Goal: Information Seeking & Learning: Learn about a topic

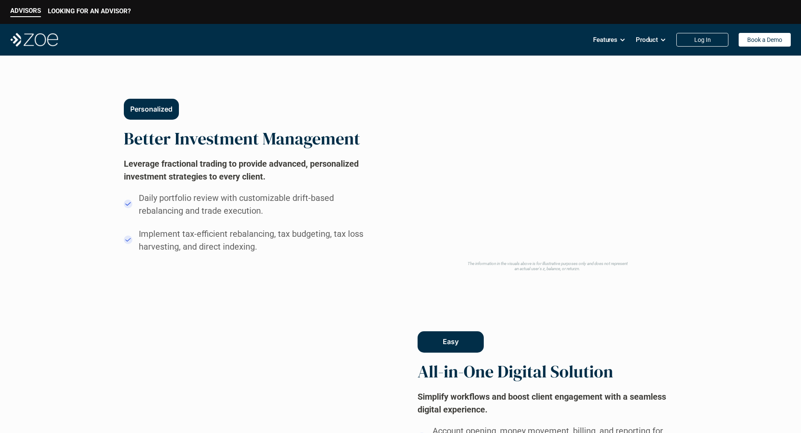
scroll to position [451, 0]
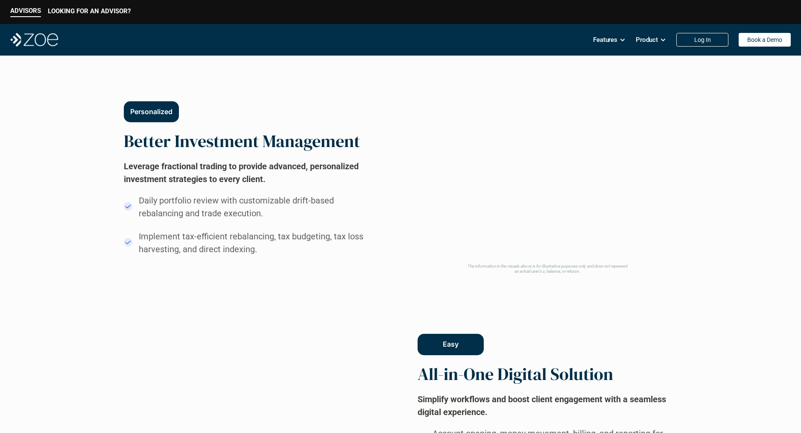
click at [295, 167] on h2 "Leverage fractional trading to provide advanced, personalized investment strate…" at bounding box center [252, 173] width 256 height 26
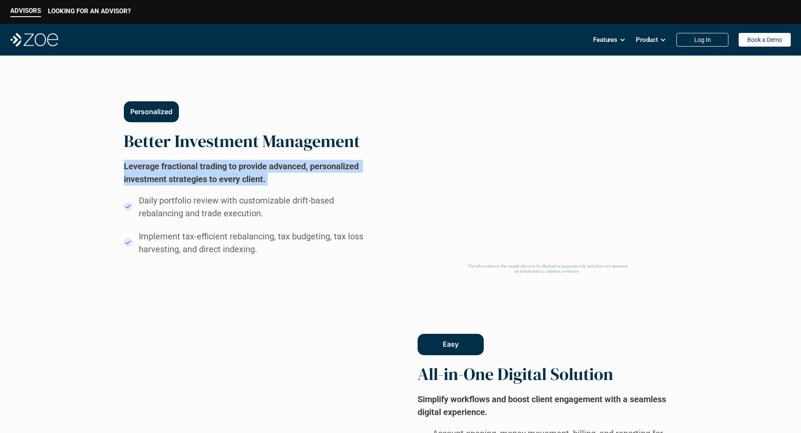
click at [295, 167] on h2 "Leverage fractional trading to provide advanced, personalized investment strate…" at bounding box center [252, 173] width 256 height 26
drag, startPoint x: 265, startPoint y: 170, endPoint x: 222, endPoint y: 161, distance: 44.1
click at [265, 170] on h2 "Leverage fractional trading to provide advanced, personalized investment strate…" at bounding box center [252, 173] width 256 height 26
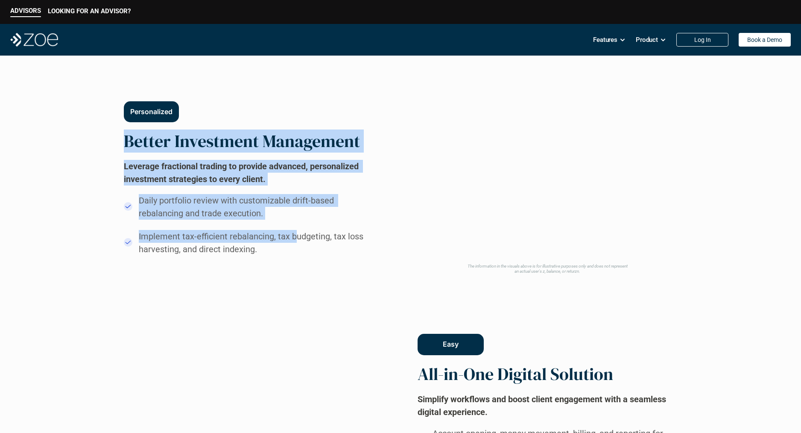
drag, startPoint x: 126, startPoint y: 141, endPoint x: 295, endPoint y: 243, distance: 197.0
click at [294, 242] on div "Personalized Better Investment Management Leverage fractional trading to provid…" at bounding box center [252, 178] width 256 height 154
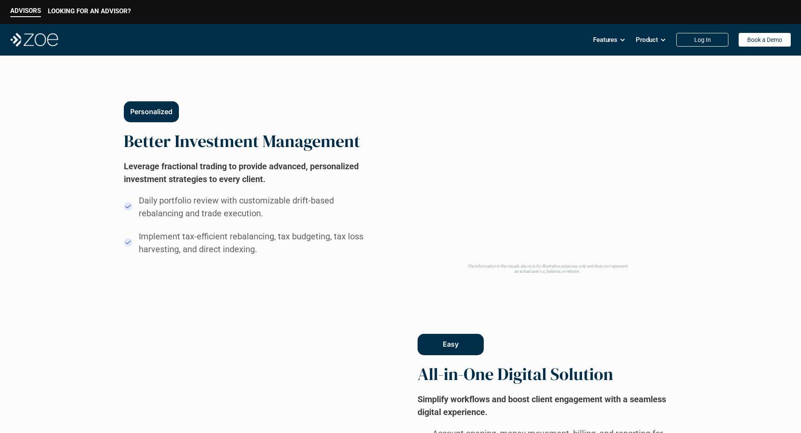
click at [294, 246] on p "Implement tax-efficient rebalancing, tax budgeting, tax loss harvesting, and di…" at bounding box center [259, 243] width 240 height 26
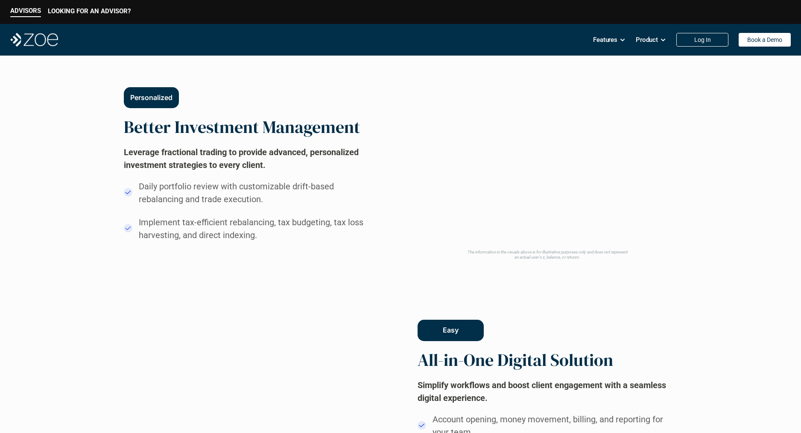
scroll to position [465, 0]
click at [214, 134] on h2 "Better Investment Management" at bounding box center [242, 127] width 236 height 21
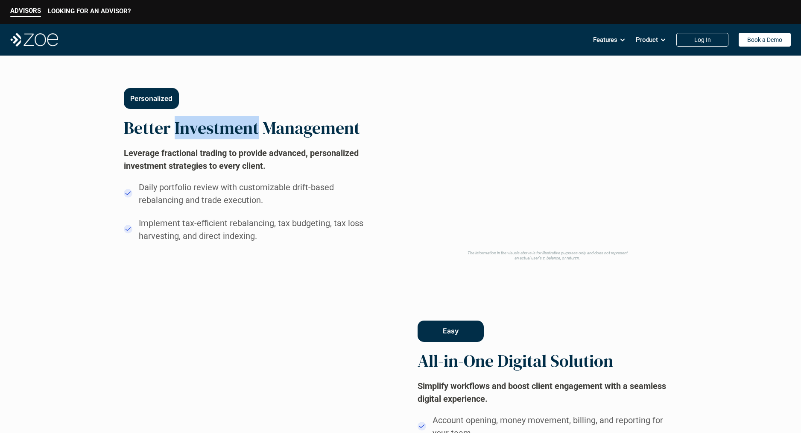
click at [214, 134] on h2 "Better Investment Management" at bounding box center [242, 127] width 236 height 21
click at [287, 164] on h2 "Leverage fractional trading to provide advanced, personalized investment strate…" at bounding box center [252, 159] width 256 height 26
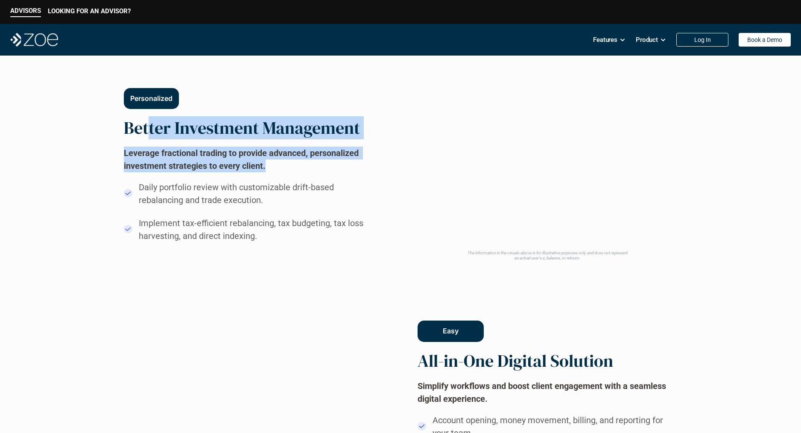
drag, startPoint x: 313, startPoint y: 167, endPoint x: 149, endPoint y: 136, distance: 166.4
click at [149, 136] on div "Personalized Better Investment Management Leverage fractional trading to provid…" at bounding box center [252, 165] width 256 height 154
click at [156, 132] on h2 "Better Investment Management" at bounding box center [242, 127] width 236 height 21
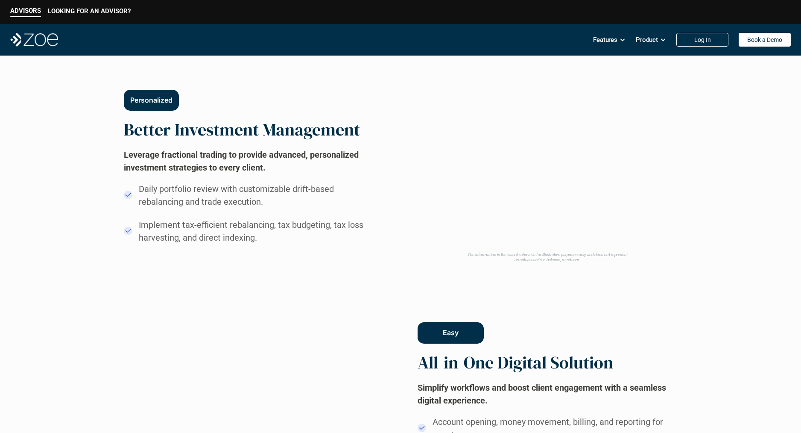
scroll to position [462, 0]
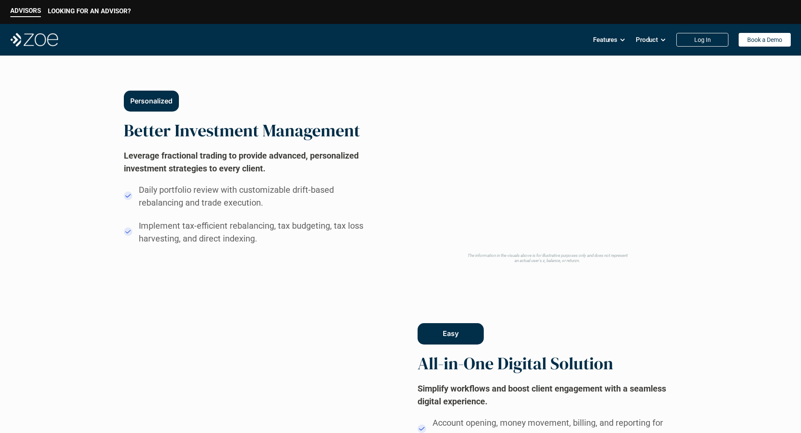
click at [159, 132] on h2 "Better Investment Management" at bounding box center [242, 130] width 236 height 21
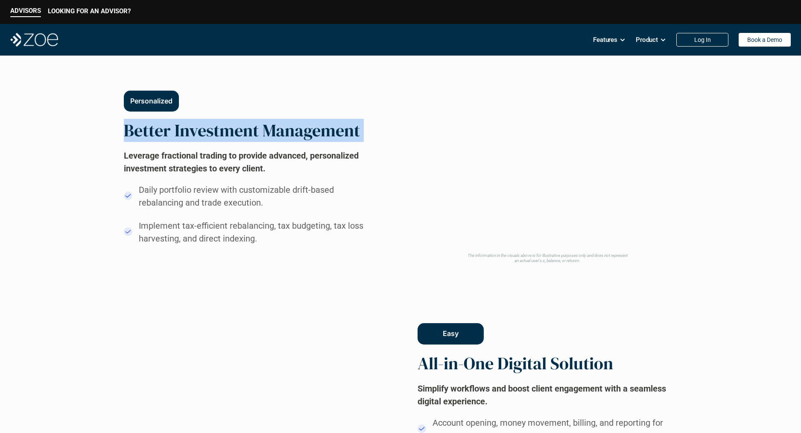
click at [159, 132] on h2 "Better Investment Management" at bounding box center [242, 130] width 236 height 21
